Goal: Find specific page/section: Find specific page/section

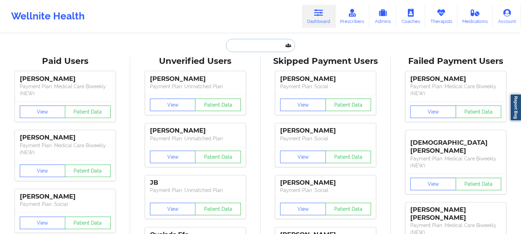
click at [261, 47] on input "text" at bounding box center [260, 45] width 69 height 13
paste input "[EMAIL_ADDRESS][DOMAIN_NAME]"
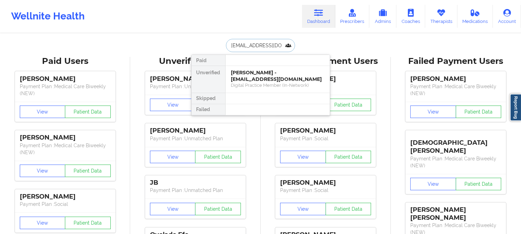
type input "[EMAIL_ADDRESS][DOMAIN_NAME]"
click at [268, 76] on div "[PERSON_NAME] - [EMAIL_ADDRESS][DOMAIN_NAME]" at bounding box center [277, 75] width 93 height 13
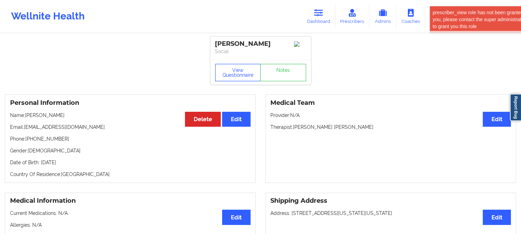
click at [240, 66] on button "View Questionnaire" at bounding box center [238, 72] width 46 height 17
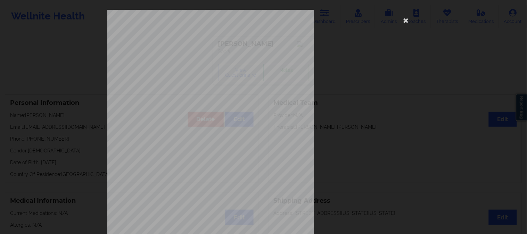
click at [381, 56] on div "[STREET_ADDRESS] What state do you live in ? [US_STATE] Full Name [PERSON_NAME]…" at bounding box center [263, 156] width 313 height 292
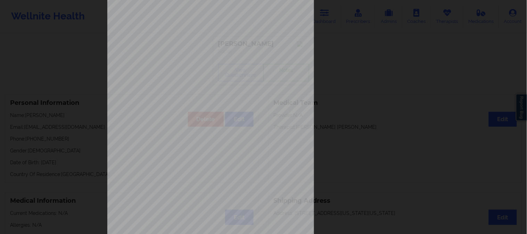
scroll to position [97, 0]
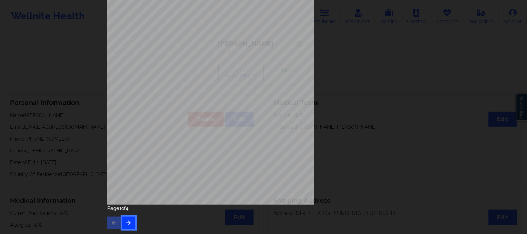
click at [129, 220] on icon "button" at bounding box center [129, 222] width 6 height 4
click at [133, 224] on button "button" at bounding box center [129, 223] width 14 height 13
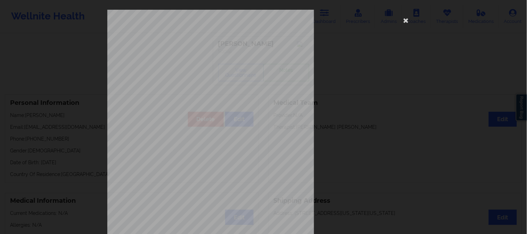
click at [369, 73] on div "commercial Insurance Member ID for patient XEA911544657 Insurance company name …" at bounding box center [263, 156] width 313 height 292
click at [405, 21] on icon at bounding box center [405, 20] width 11 height 11
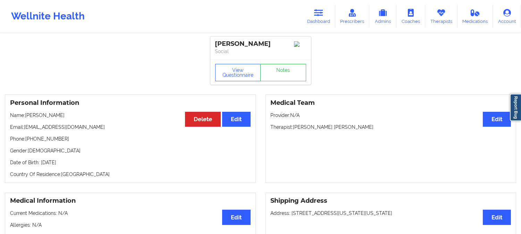
click at [318, 14] on icon at bounding box center [318, 13] width 9 height 8
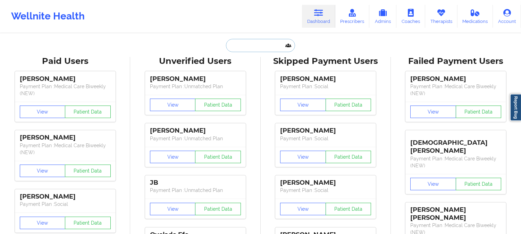
click at [245, 45] on input "text" at bounding box center [260, 45] width 69 height 13
paste input "[EMAIL_ADDRESS][DOMAIN_NAME]"
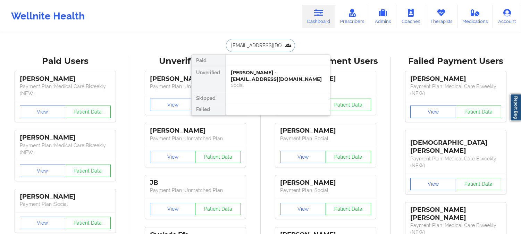
type input "[EMAIL_ADDRESS][DOMAIN_NAME]"
click at [250, 75] on div "[PERSON_NAME] - [EMAIL_ADDRESS][DOMAIN_NAME]" at bounding box center [277, 75] width 93 height 13
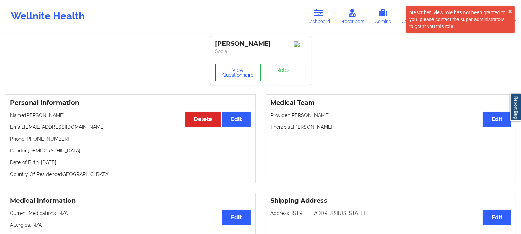
drag, startPoint x: 232, startPoint y: 71, endPoint x: 235, endPoint y: 84, distance: 13.6
click at [232, 70] on button "View Questionnaire" at bounding box center [238, 72] width 46 height 17
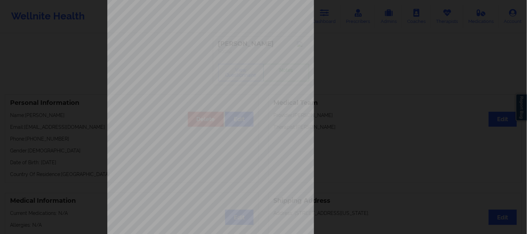
scroll to position [97, 0]
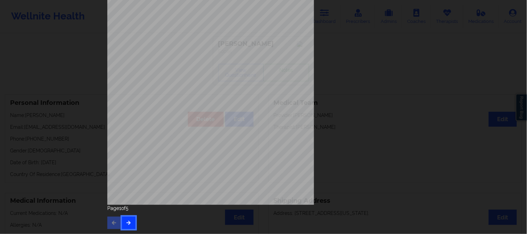
click at [128, 221] on icon "button" at bounding box center [129, 222] width 6 height 4
click at [130, 220] on icon "button" at bounding box center [129, 222] width 6 height 4
click at [130, 216] on div "Page 3 of 5" at bounding box center [263, 217] width 313 height 24
click at [130, 224] on icon "button" at bounding box center [129, 222] width 6 height 4
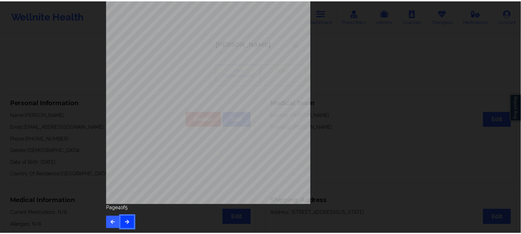
scroll to position [0, 0]
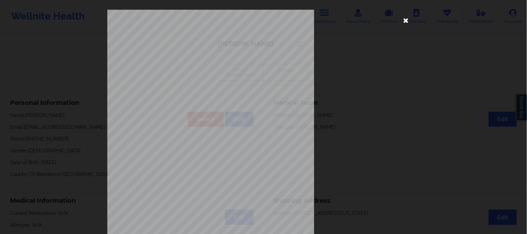
click at [403, 18] on icon at bounding box center [405, 20] width 11 height 11
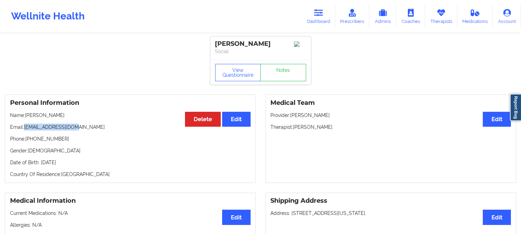
drag, startPoint x: 56, startPoint y: 130, endPoint x: 25, endPoint y: 130, distance: 31.6
click at [25, 130] on p "Email: [EMAIL_ADDRESS][DOMAIN_NAME]" at bounding box center [130, 127] width 241 height 7
copy p "[EMAIL_ADDRESS][DOMAIN_NAME]"
